Goal: Use online tool/utility: Use online tool/utility

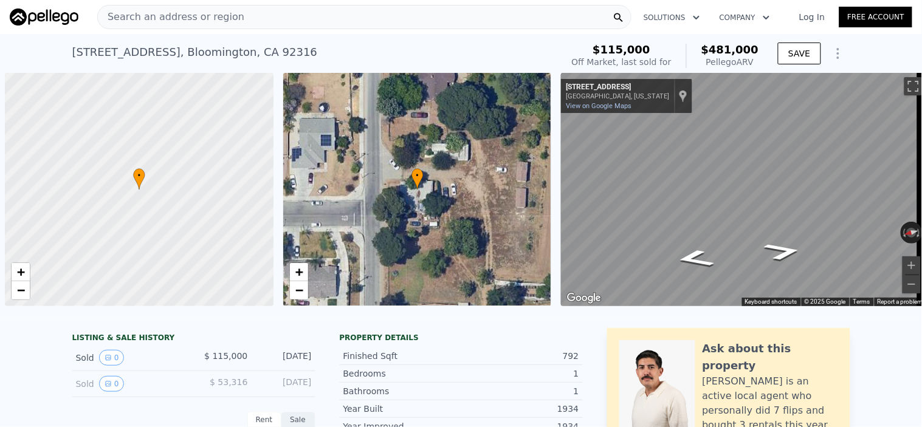
scroll to position [0, 4]
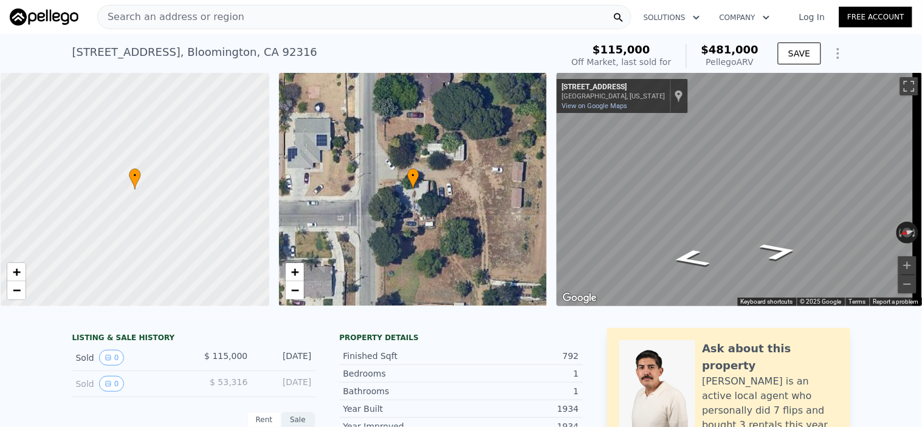
click at [159, 5] on div "Search an address or region" at bounding box center [171, 16] width 147 height 23
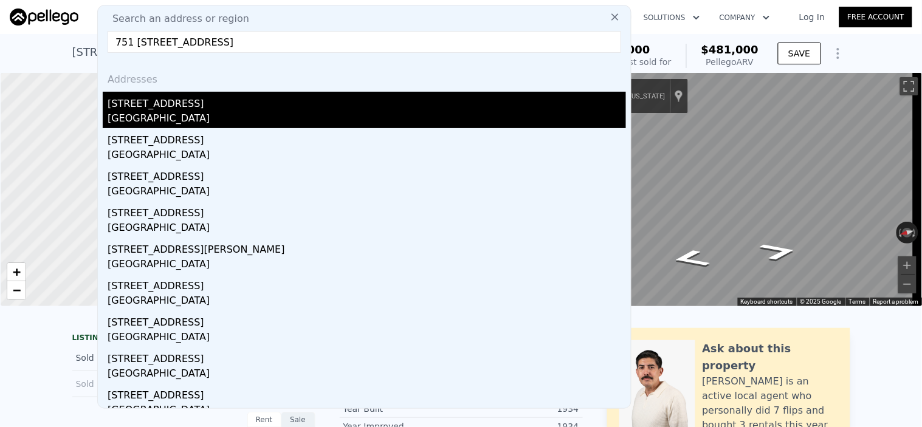
type input "751 [STREET_ADDRESS]"
click at [145, 104] on div "[STREET_ADDRESS]" at bounding box center [367, 101] width 519 height 19
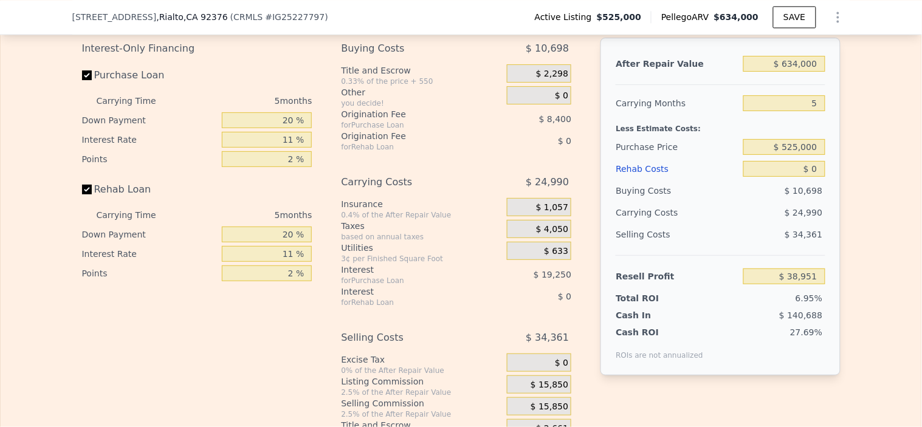
scroll to position [1955, 0]
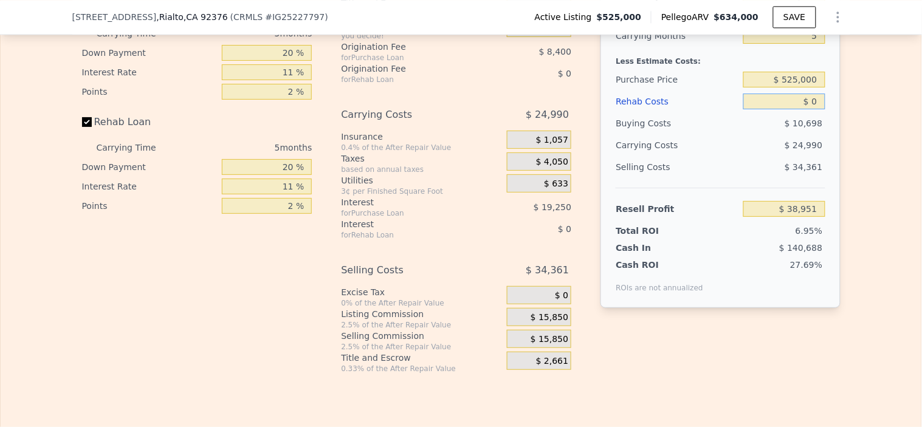
drag, startPoint x: 803, startPoint y: 123, endPoint x: 870, endPoint y: 122, distance: 66.9
click at [867, 122] on div "Edit the assumptions in yellow boxes. Input profit to calculate an offer price.…" at bounding box center [461, 148] width 921 height 452
type input "$ 05,000"
type input "$ 33,686"
type input "$ 0500"
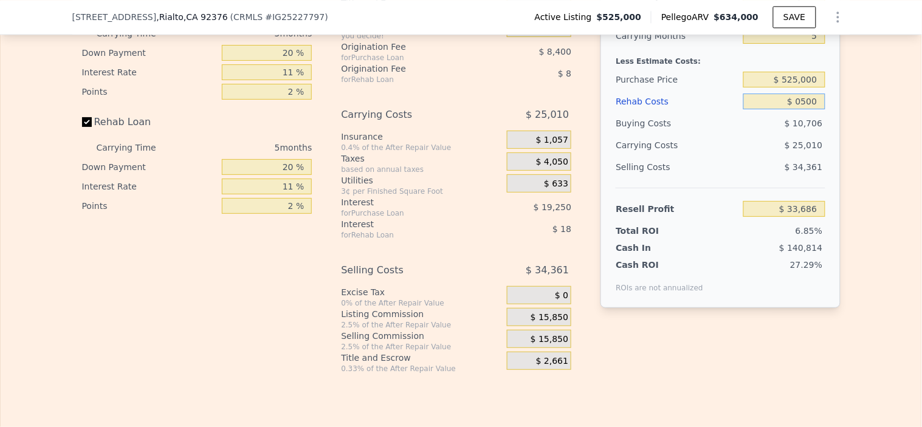
type input "$ 38,423"
type input "$ 0"
type input "$ 38,951"
type input "$ 5"
type input "$ 38,946"
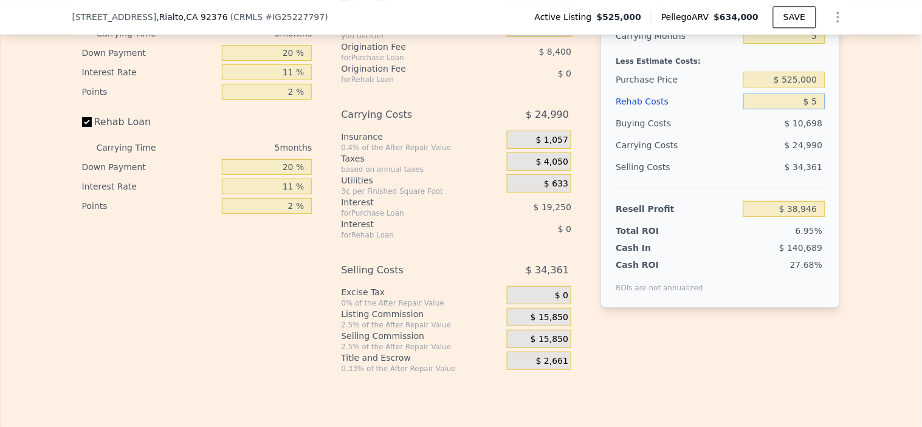
type input "$ 50"
type input "$ 38,900"
type input "$ 5,000"
type input "$ 33,686"
type input "$ 50,000"
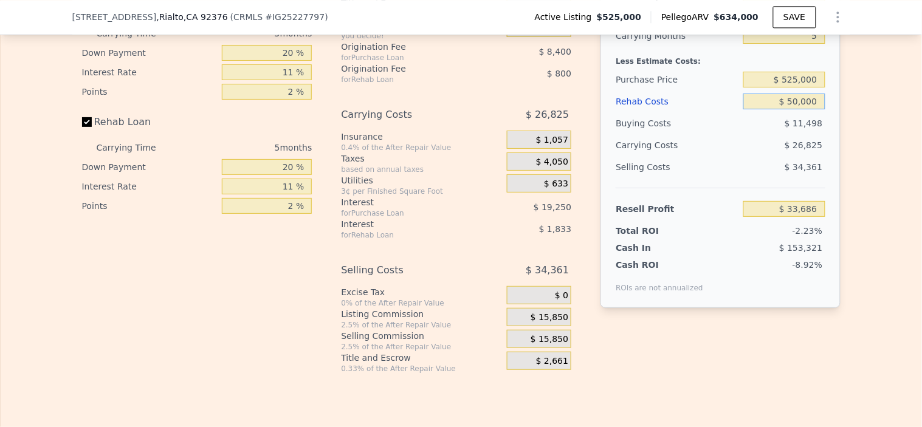
type input "-$ 13,684"
type input "$ 50,000"
click at [731, 134] on div "Buying Costs" at bounding box center [677, 123] width 123 height 22
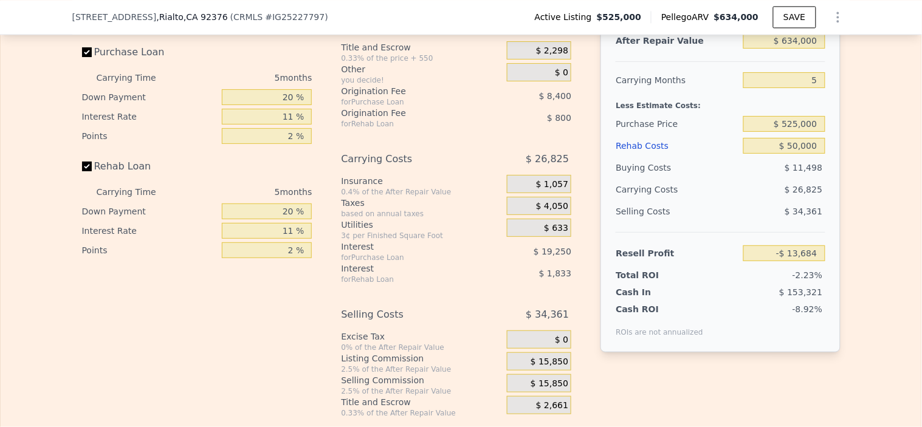
scroll to position [1887, 0]
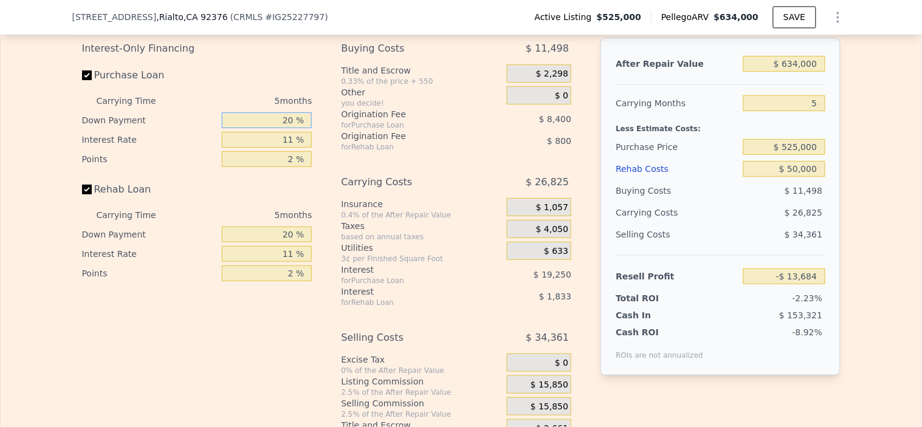
drag, startPoint x: 268, startPoint y: 143, endPoint x: 479, endPoint y: 173, distance: 213.1
click at [485, 172] on div "Interest-Only Financing Purchase Loan Carrying Time 5 months Down Payment 20 % …" at bounding box center [461, 240] width 759 height 404
type input "10 %"
type input "-$ 17,139"
type input "10 %"
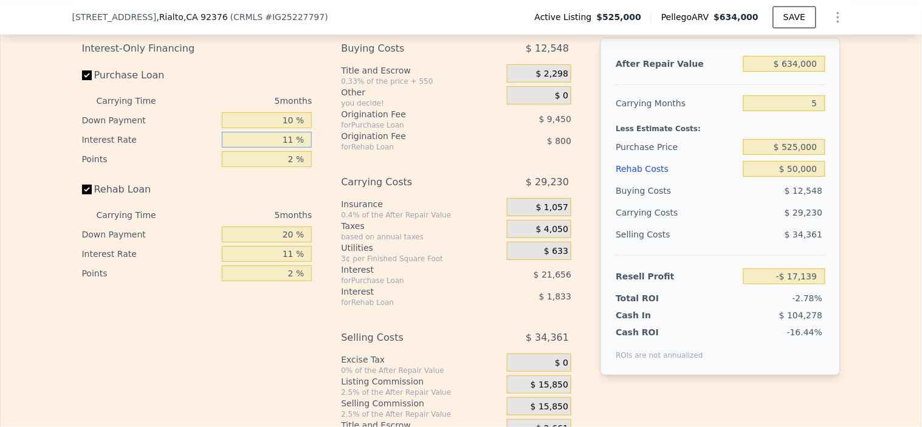
click at [254, 148] on input "11 %" at bounding box center [267, 140] width 90 height 16
drag, startPoint x: 277, startPoint y: 162, endPoint x: 371, endPoint y: 162, distance: 94.2
click at [371, 162] on div "Interest-Only Financing Purchase Loan Carrying Time 5 months Down Payment 10 % …" at bounding box center [461, 240] width 759 height 404
type input "10 %"
type input "-$ 15,174"
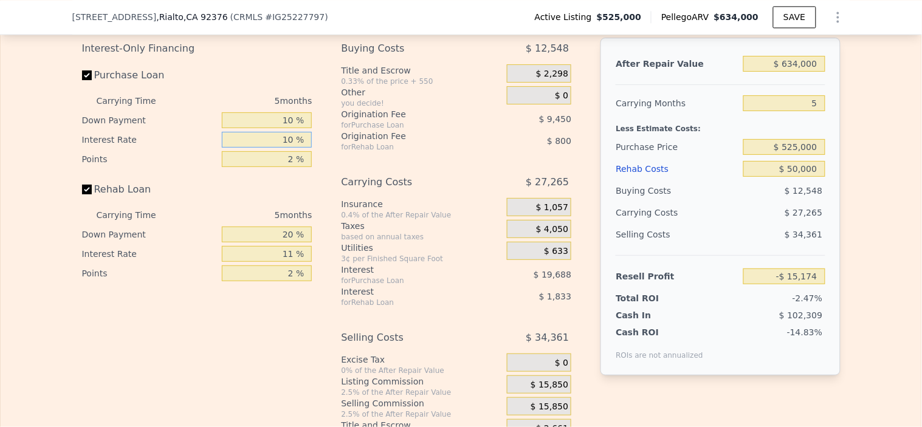
type input "10 %"
click at [239, 202] on div "Rehab Loan" at bounding box center [197, 192] width 230 height 27
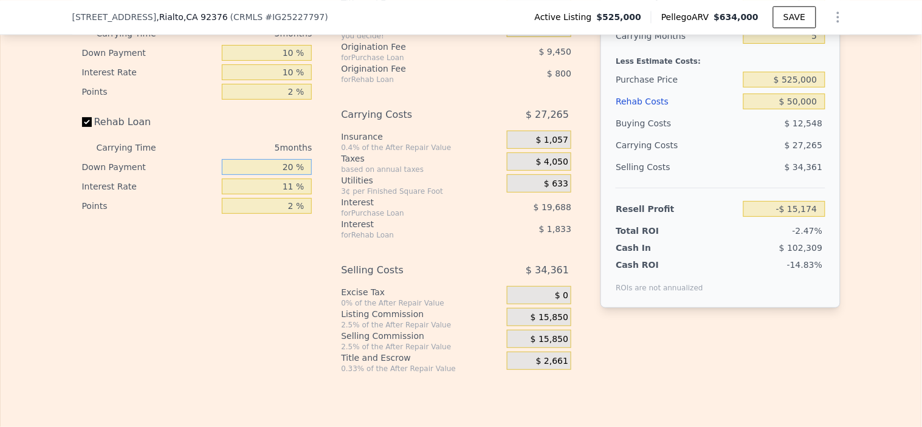
drag, startPoint x: 272, startPoint y: 185, endPoint x: 385, endPoint y: 190, distance: 113.8
click at [365, 189] on div "Interest-Only Financing Purchase Loan Carrying Time 5 months Down Payment 10 % …" at bounding box center [461, 172] width 759 height 404
type input "10 %"
type input "-$ 15,504"
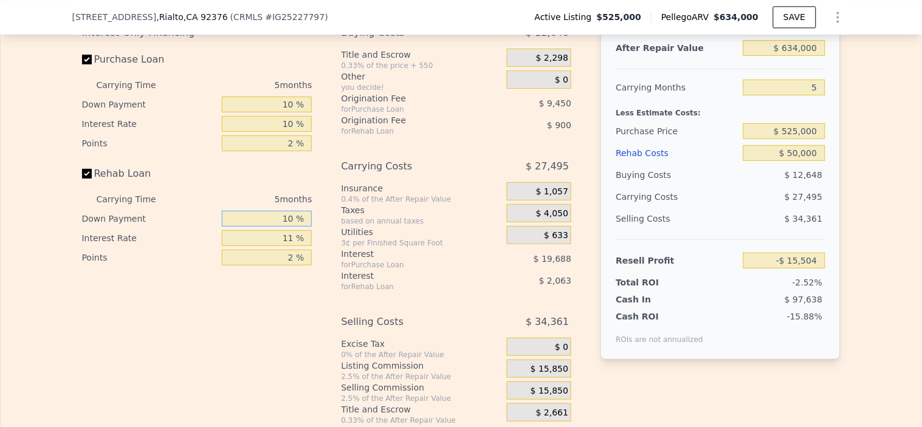
scroll to position [1887, 0]
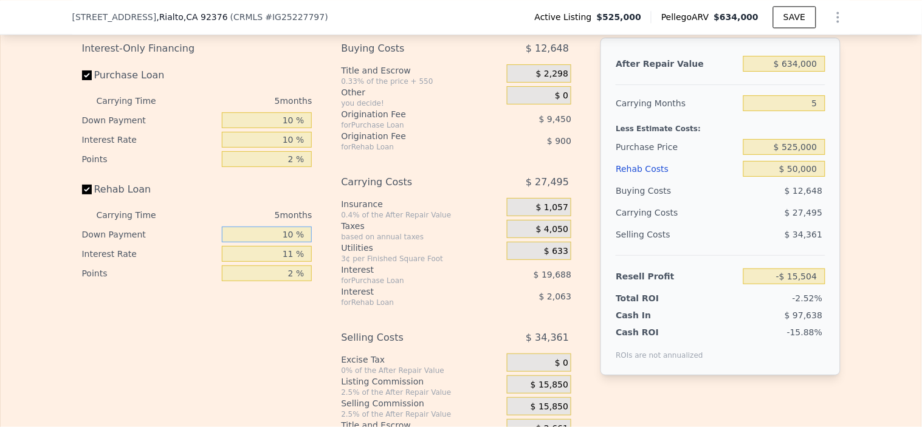
type input "10 %"
drag, startPoint x: 277, startPoint y: 274, endPoint x: 603, endPoint y: 321, distance: 329.3
click at [506, 304] on div "Interest-Only Financing Purchase Loan Carrying Time 5 months Down Payment 10 % …" at bounding box center [461, 240] width 759 height 404
type input "10 %"
type input "-$ 15,314"
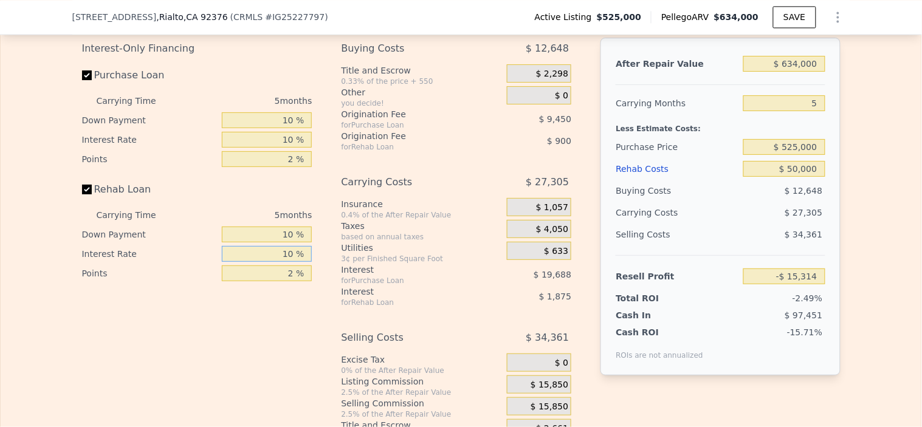
type input "10 %"
click at [203, 326] on div "Interest-Only Financing Purchase Loan Carrying Time 5 months Down Payment 10 % …" at bounding box center [202, 240] width 240 height 404
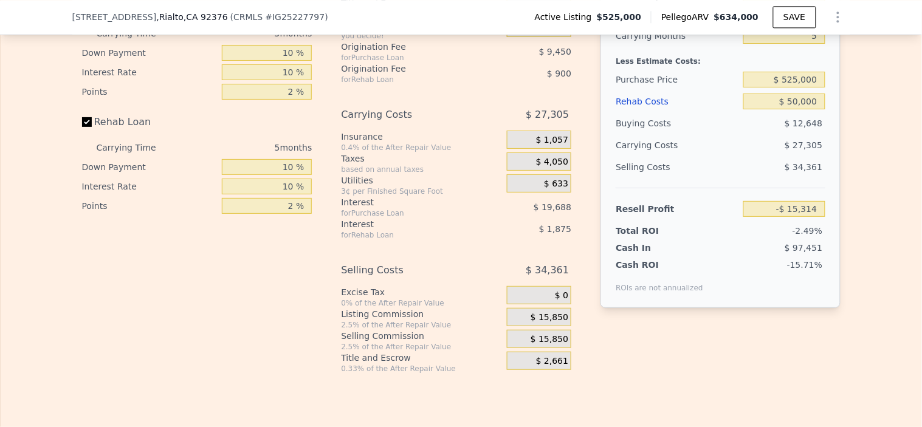
scroll to position [2022, 0]
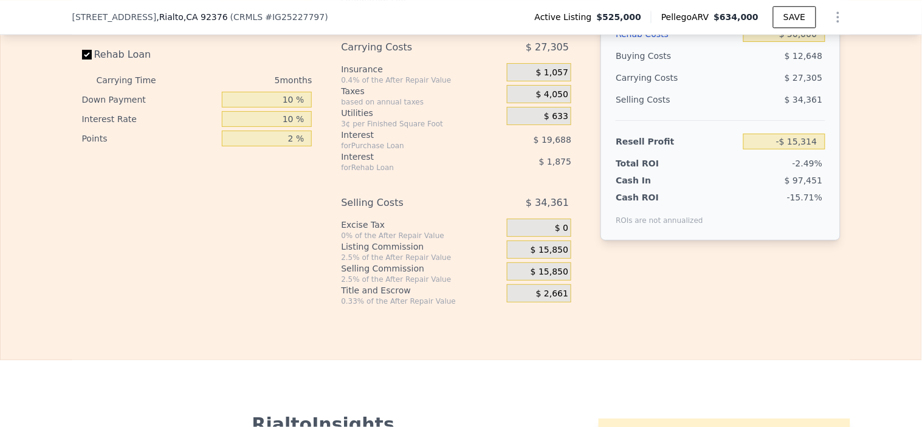
click at [533, 256] on span "$ 15,850" at bounding box center [550, 250] width 38 height 11
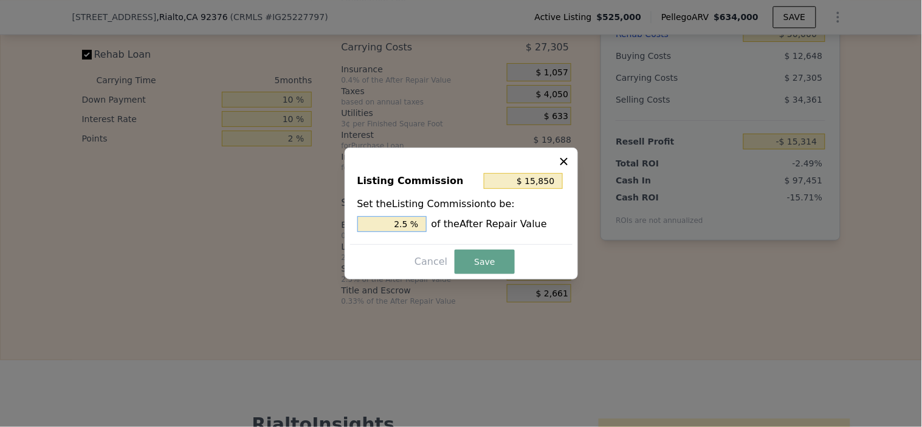
drag, startPoint x: 393, startPoint y: 221, endPoint x: 488, endPoint y: 236, distance: 95.5
click at [488, 236] on div "Listing Commission $ 15,850 Set the Listing Commission to be: 2.5 % of the Afte…" at bounding box center [461, 203] width 223 height 81
type input "$ 6,340"
type input "1 %"
click at [485, 263] on button "Save" at bounding box center [485, 262] width 60 height 24
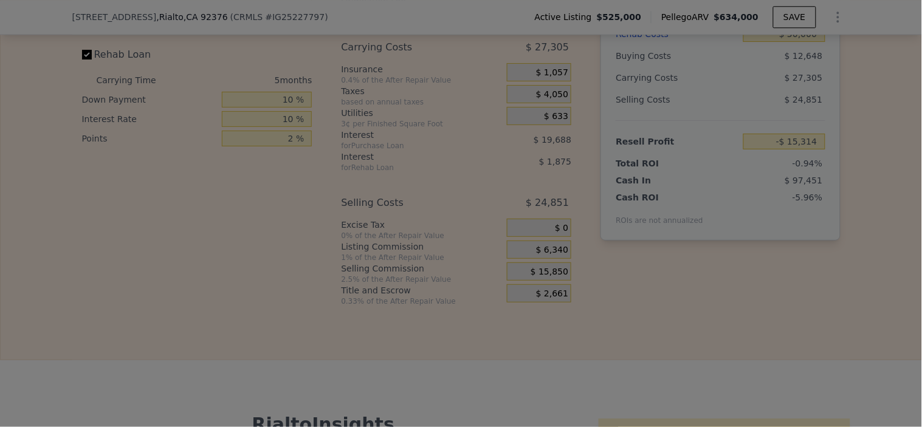
type input "-$ 5,804"
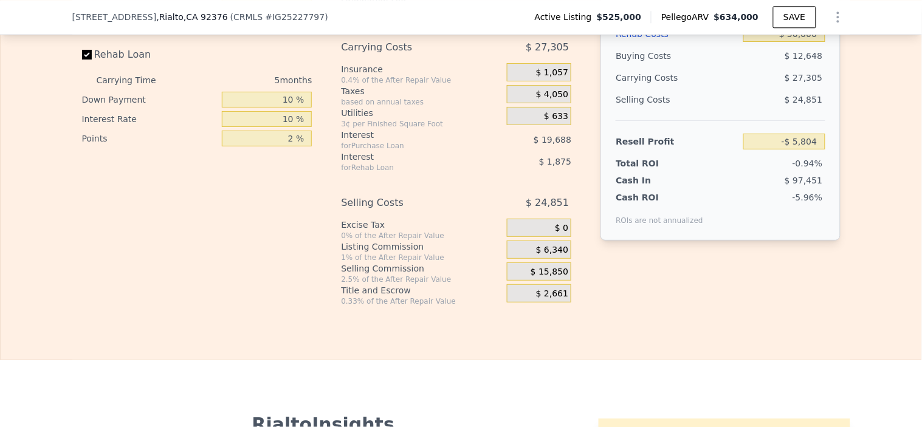
scroll to position [2090, 0]
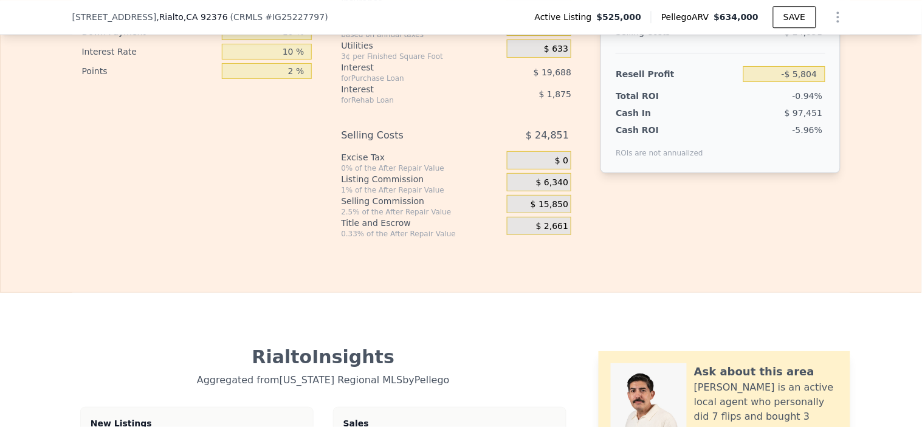
click at [523, 213] on div "$ 15,850" at bounding box center [539, 204] width 64 height 18
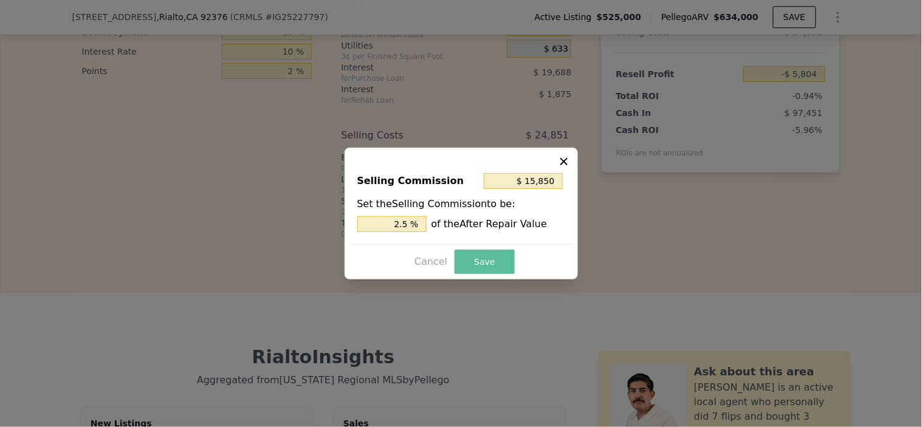
click at [485, 260] on button "Save" at bounding box center [485, 262] width 60 height 24
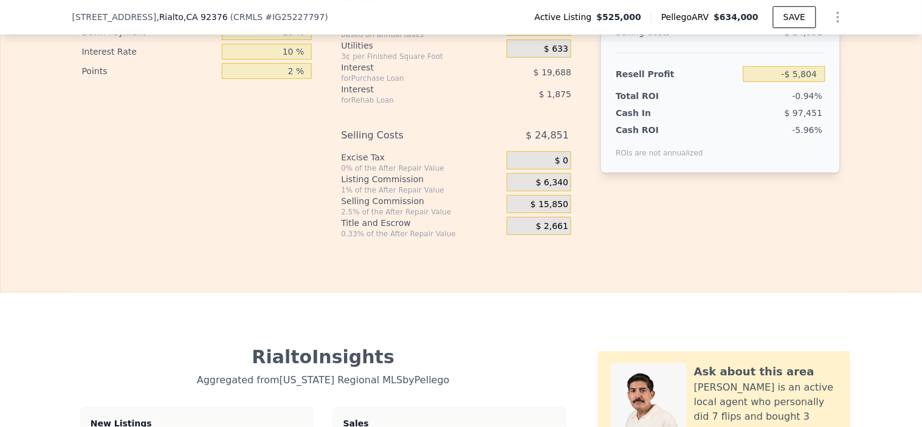
click at [514, 235] on div "$ 2,661" at bounding box center [539, 226] width 64 height 18
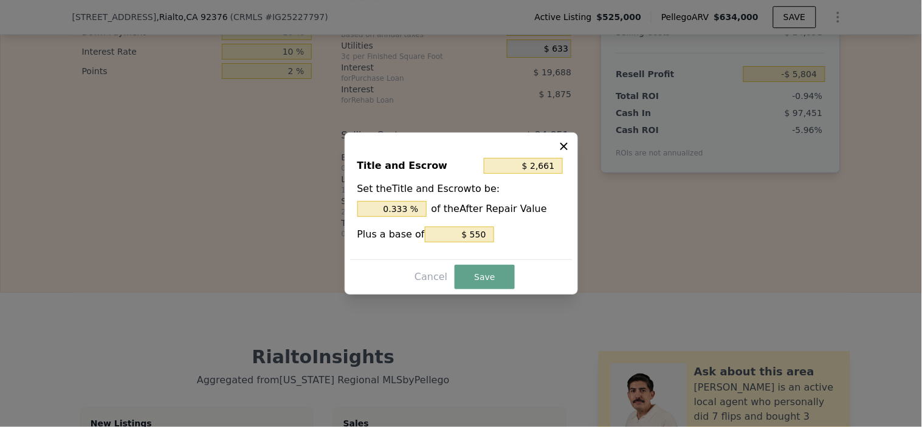
click at [562, 148] on icon at bounding box center [564, 146] width 7 height 7
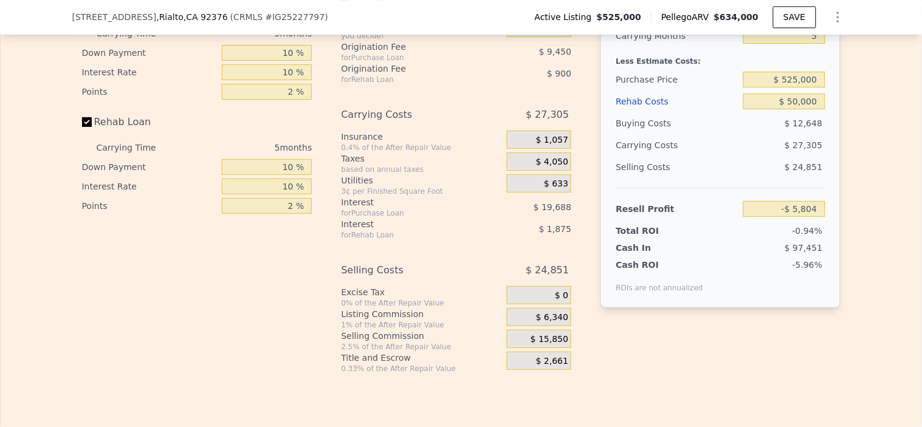
scroll to position [1887, 0]
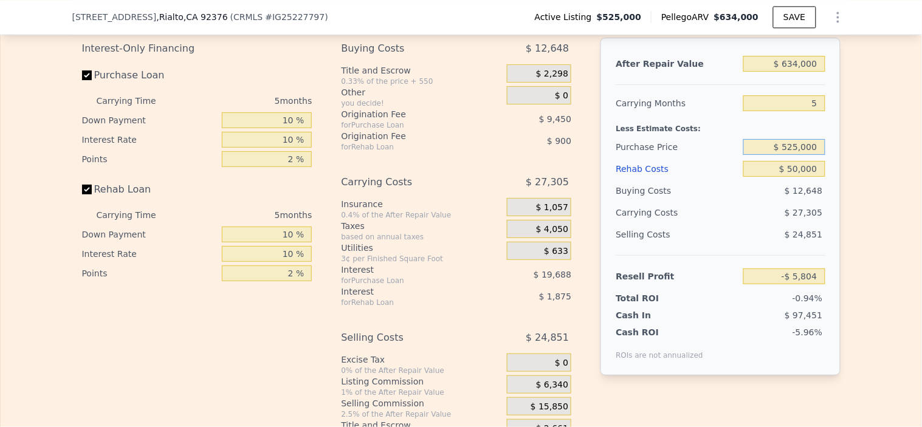
drag, startPoint x: 818, startPoint y: 168, endPoint x: 613, endPoint y: 146, distance: 206.7
click at [660, 148] on div "After Repair Value $ 634,000 Carrying Months 5 Less Estimate Costs: Purchase Pr…" at bounding box center [721, 207] width 240 height 338
type input "$ 475,000"
click at [716, 158] on div "Purchase Price" at bounding box center [677, 147] width 123 height 22
type input "$ 47,137"
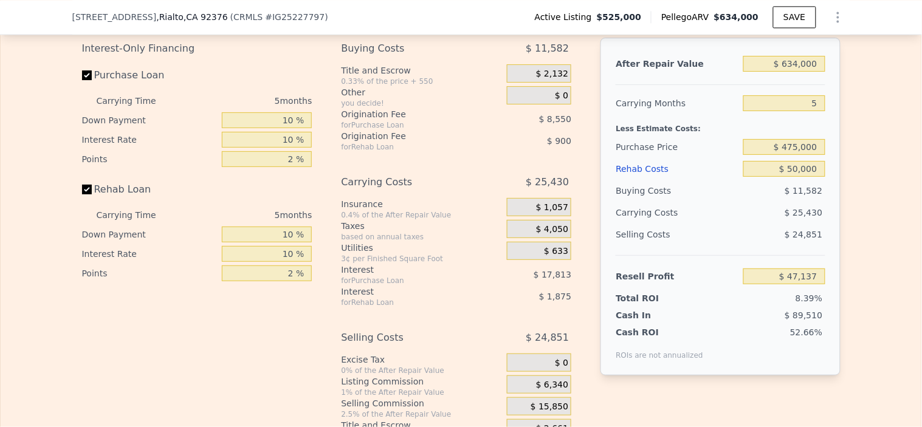
scroll to position [1685, 0]
